Goal: Transaction & Acquisition: Purchase product/service

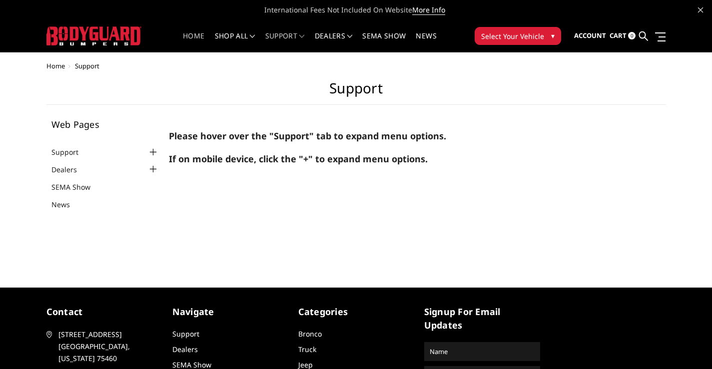
click at [194, 38] on link "Home" at bounding box center [193, 41] width 21 height 19
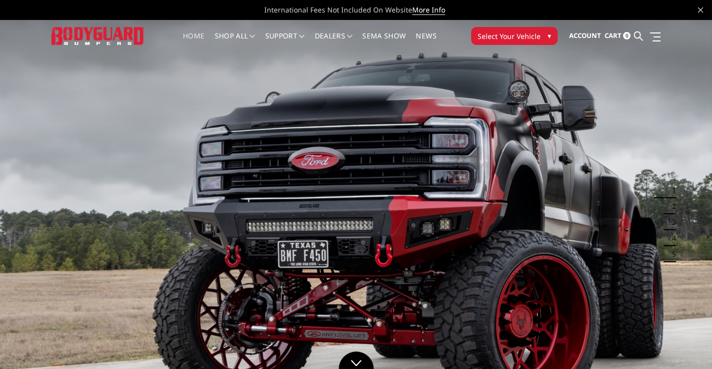
click at [186, 37] on link "Home" at bounding box center [193, 41] width 21 height 19
click at [231, 37] on link "shop all" at bounding box center [235, 41] width 40 height 19
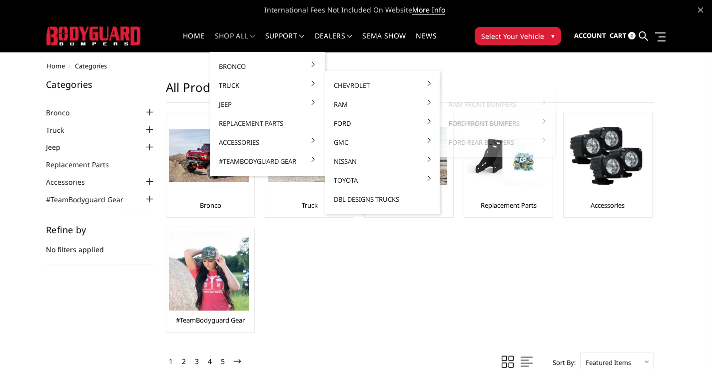
click at [351, 119] on link "Ford" at bounding box center [382, 123] width 107 height 19
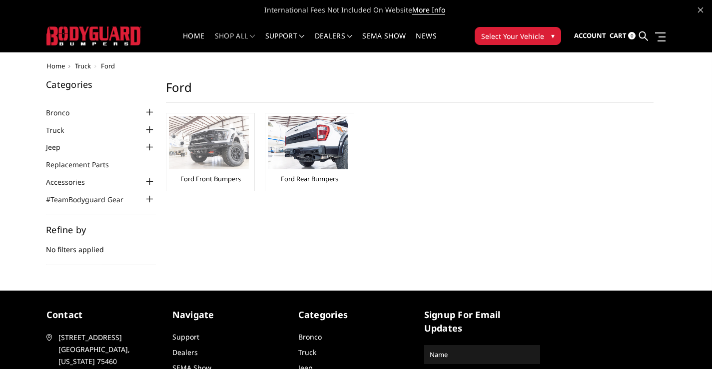
click at [211, 150] on img at bounding box center [209, 142] width 80 height 53
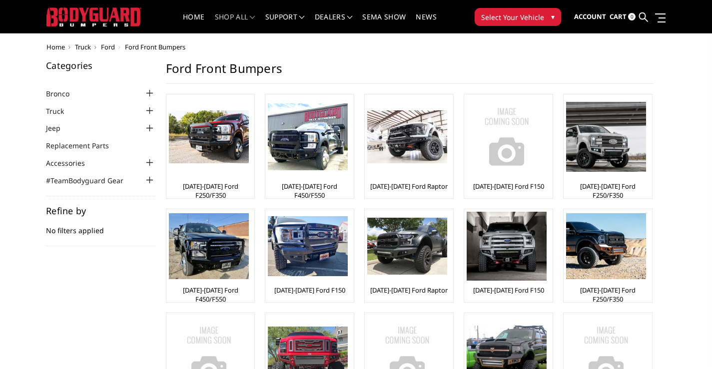
scroll to position [25, 0]
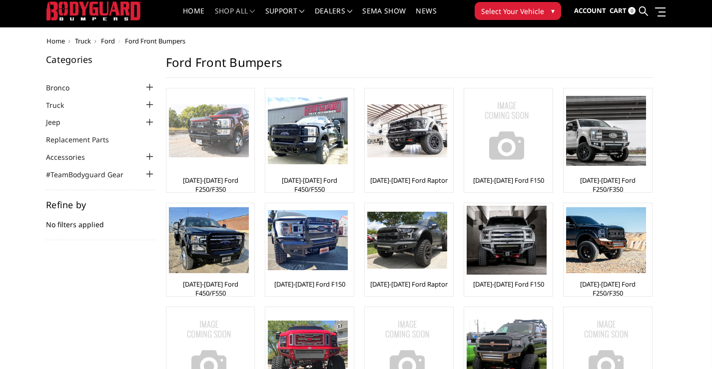
click at [194, 128] on img at bounding box center [209, 130] width 80 height 53
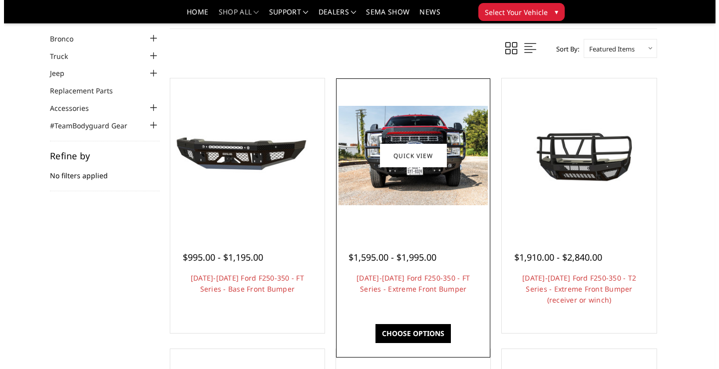
scroll to position [50, 0]
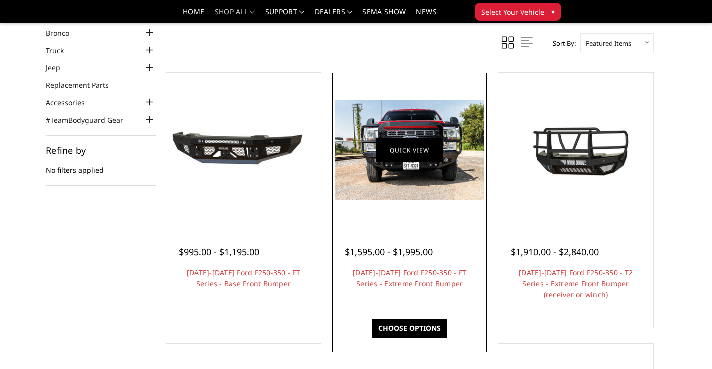
click at [409, 141] on link "Quick view" at bounding box center [409, 149] width 67 height 23
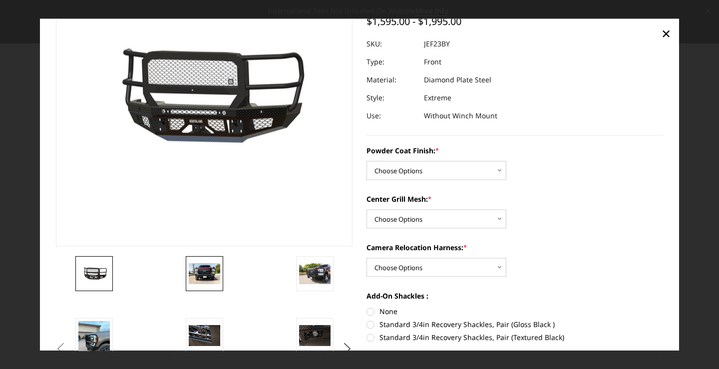
click at [213, 270] on img at bounding box center [204, 273] width 31 height 21
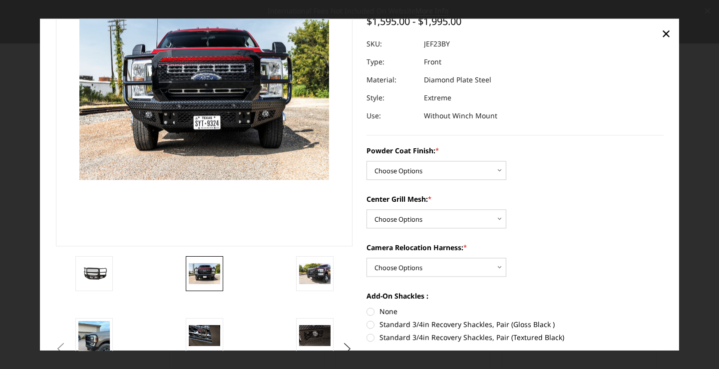
scroll to position [62, 0]
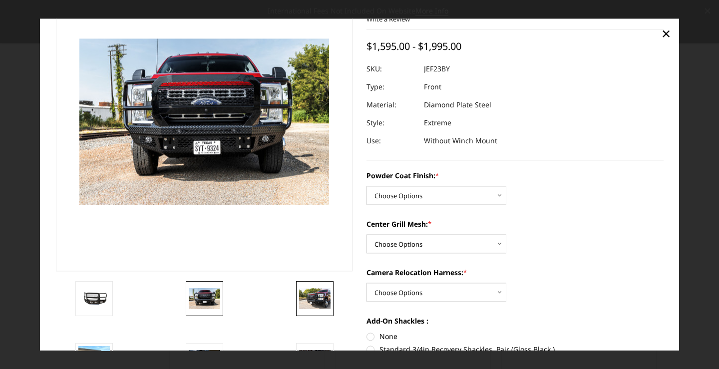
click at [317, 296] on img at bounding box center [314, 298] width 31 height 21
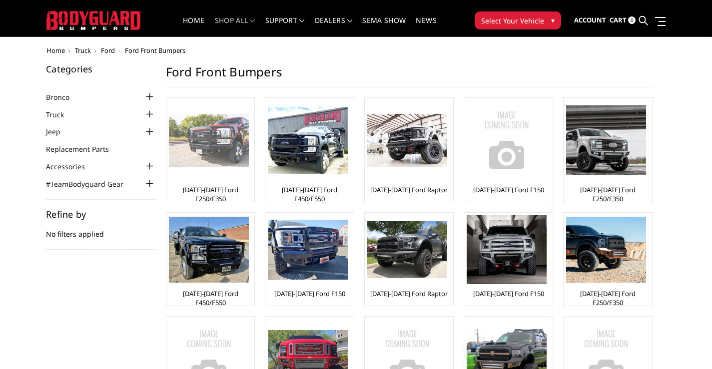
scroll to position [12, 0]
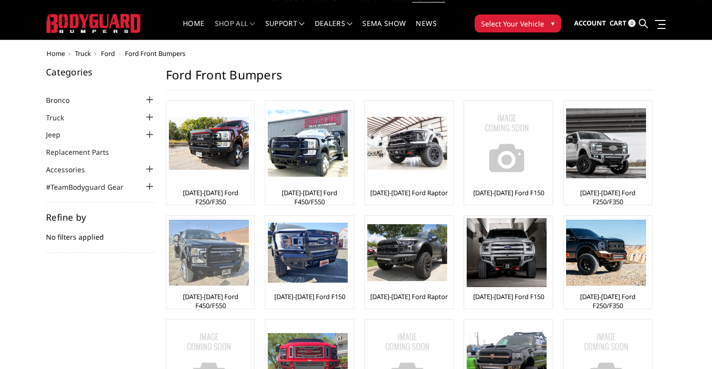
click at [211, 263] on img at bounding box center [209, 253] width 80 height 66
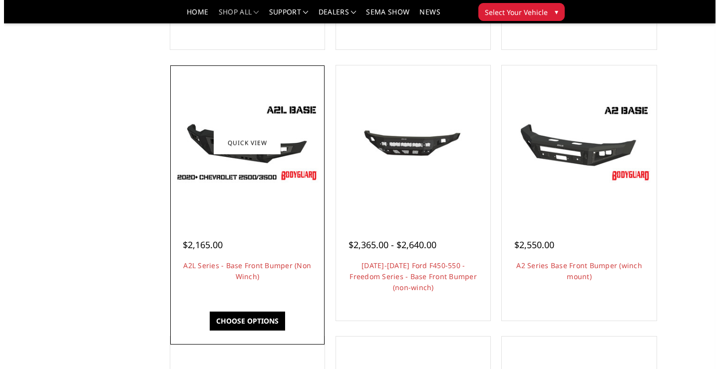
scroll to position [325, 0]
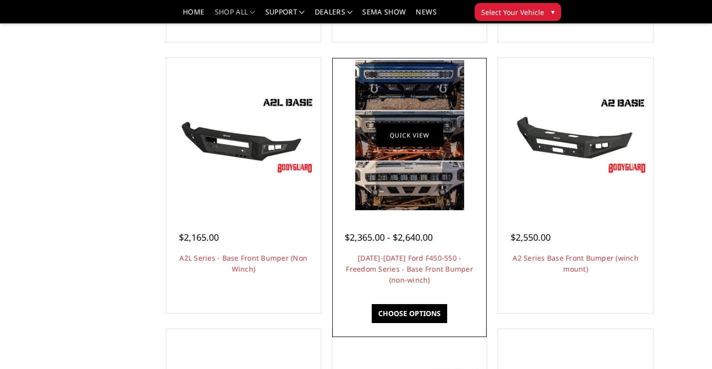
click at [409, 137] on link "Quick view" at bounding box center [409, 135] width 67 height 23
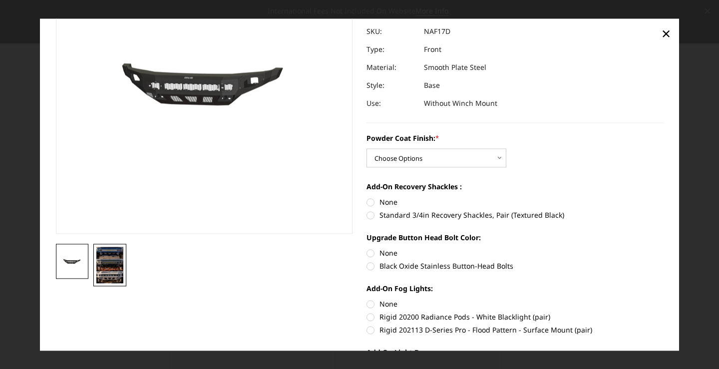
click at [119, 255] on img at bounding box center [109, 265] width 27 height 36
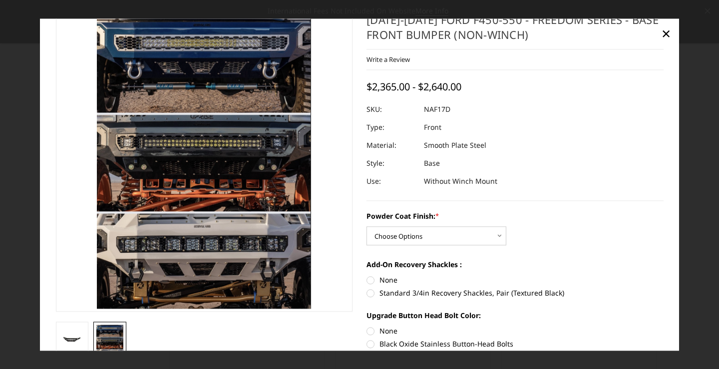
scroll to position [25, 0]
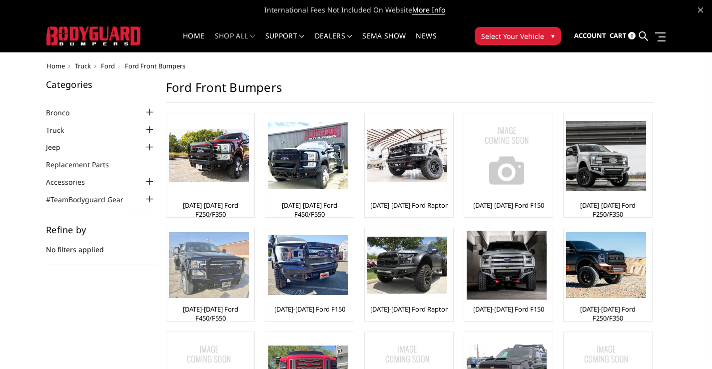
click at [230, 243] on img at bounding box center [209, 265] width 80 height 66
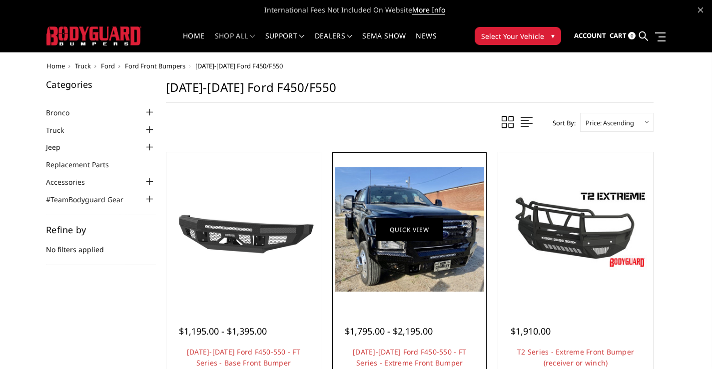
click at [417, 229] on link "Quick view" at bounding box center [409, 229] width 67 height 23
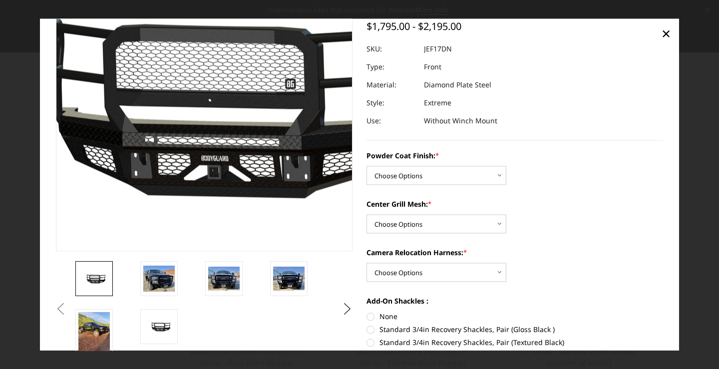
scroll to position [87, 0]
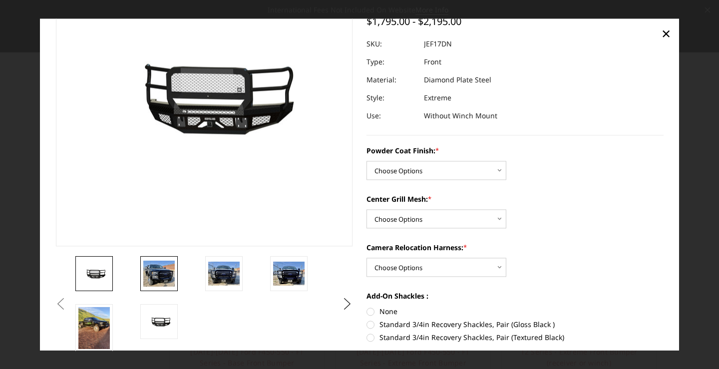
click at [156, 274] on img at bounding box center [158, 274] width 31 height 26
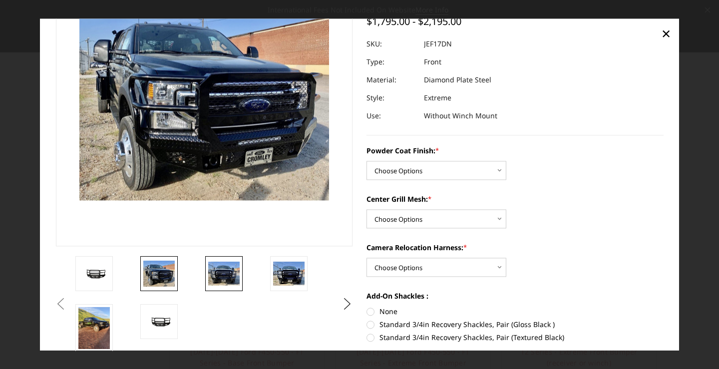
click at [212, 277] on img at bounding box center [223, 274] width 31 height 24
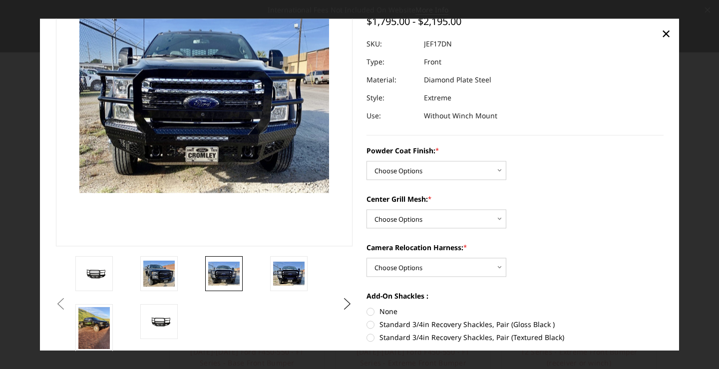
click at [212, 277] on img at bounding box center [223, 274] width 31 height 24
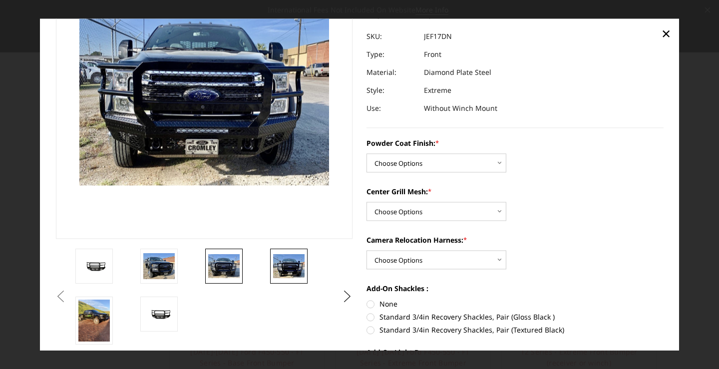
click at [296, 268] on img at bounding box center [288, 267] width 31 height 24
